Goal: Check status: Check status

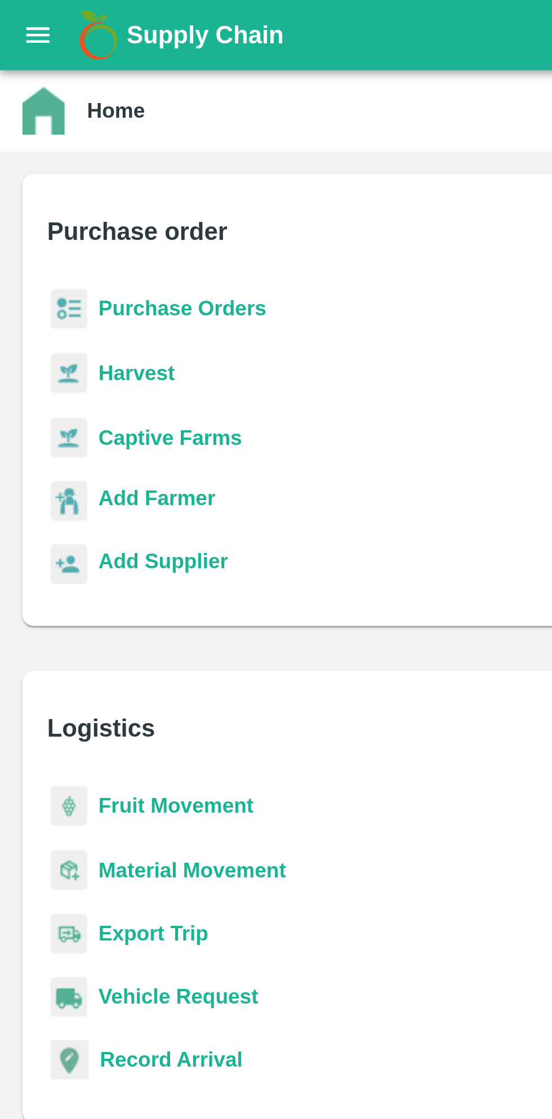
click at [87, 119] on b "Purchase Orders" at bounding box center [73, 123] width 68 height 9
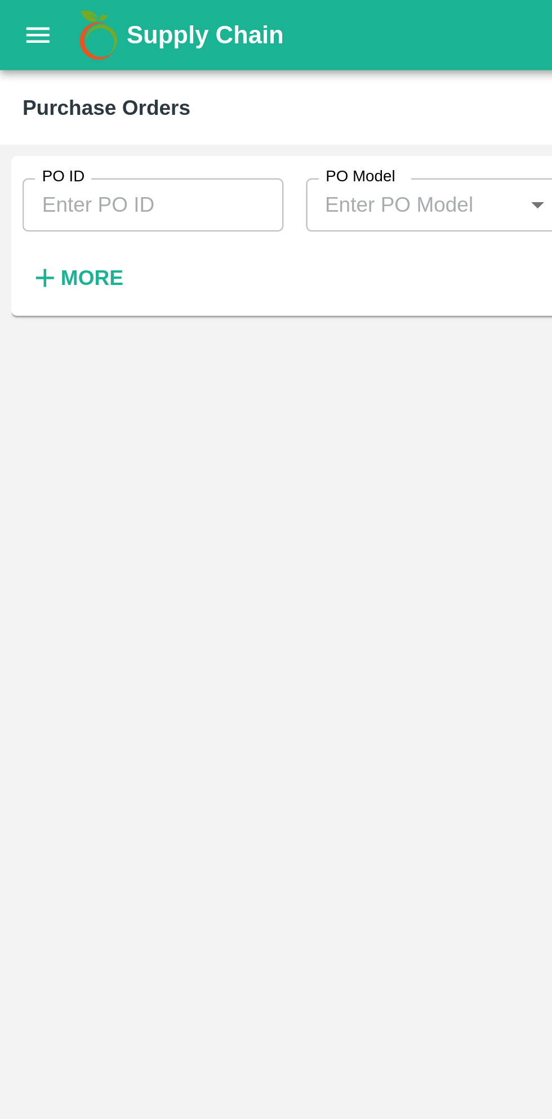
click at [63, 79] on input "PO ID" at bounding box center [61, 82] width 105 height 21
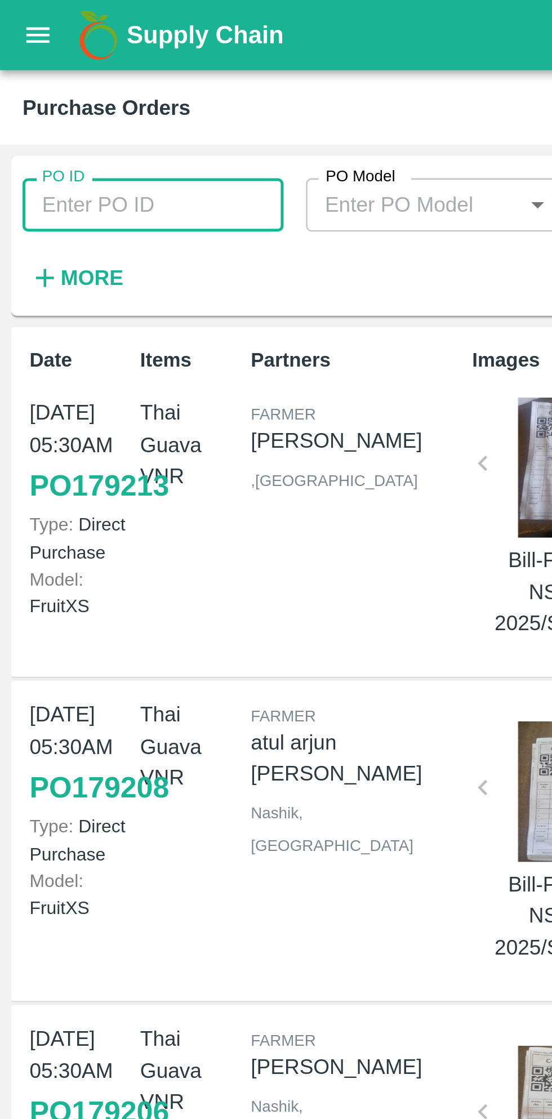
click at [65, 85] on input "PO ID" at bounding box center [61, 82] width 105 height 21
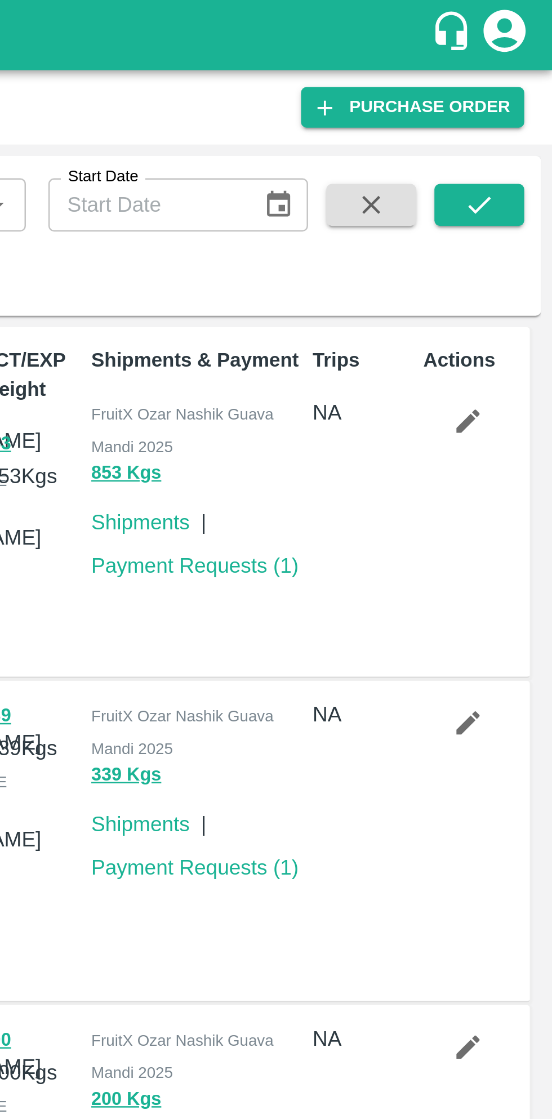
type input "178657"
click at [532, 79] on button "submit" at bounding box center [523, 82] width 36 height 17
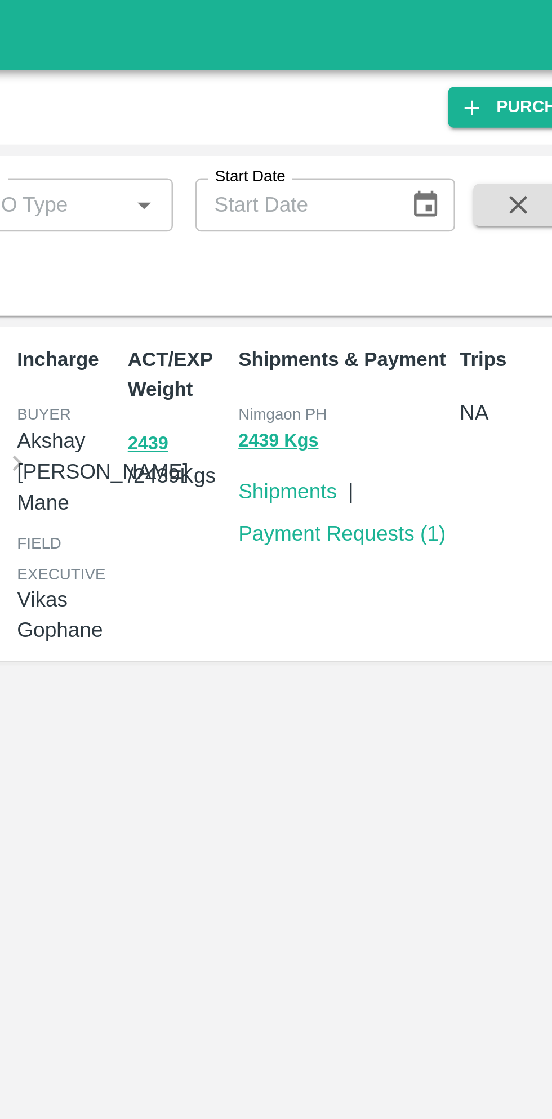
click at [416, 215] on link "Payment Requests ( 1 )" at bounding box center [408, 214] width 83 height 9
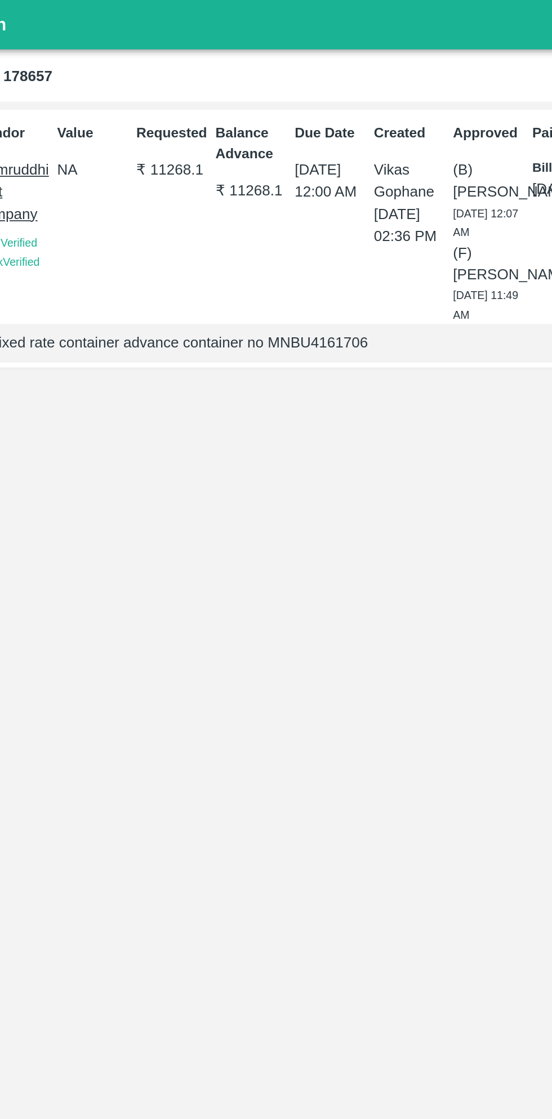
click at [374, 353] on div "Id PR-262091 Type Advance ( Fruit ) Vendor Samruddhi fruit company KYC Verified…" at bounding box center [276, 588] width 552 height 1061
